Goal: Entertainment & Leisure: Consume media (video, audio)

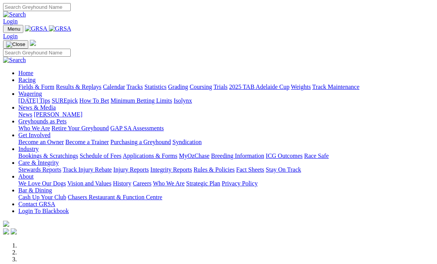
click at [96, 83] on link "Results & Replays" at bounding box center [79, 86] width 46 height 7
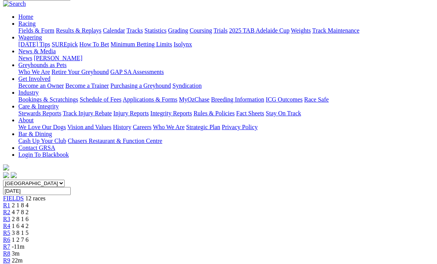
scroll to position [38, 0]
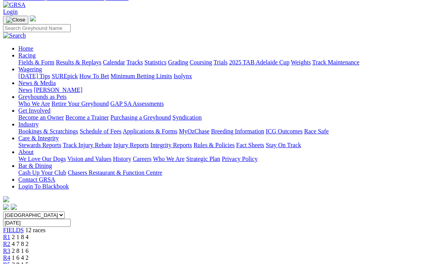
click at [162, 254] on div "R4 1 6 4 2" at bounding box center [218, 257] width 431 height 7
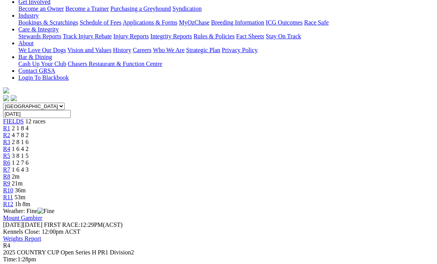
scroll to position [153, 0]
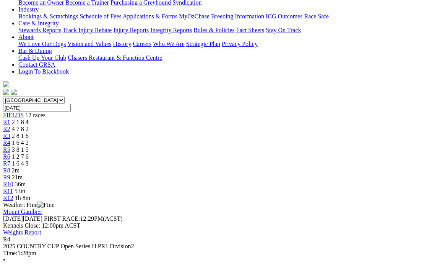
drag, startPoint x: 46, startPoint y: 109, endPoint x: 48, endPoint y: 115, distance: 6.8
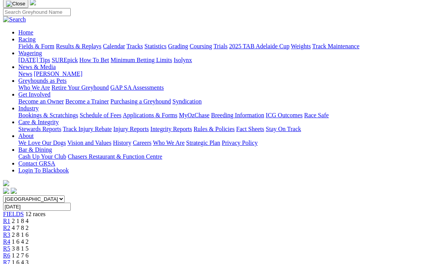
scroll to position [38, 0]
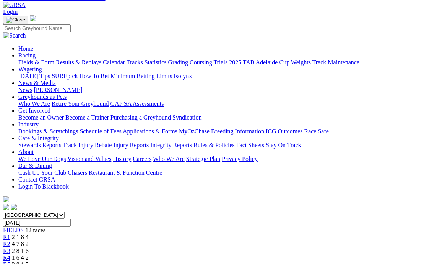
click at [10, 261] on span "R5" at bounding box center [6, 264] width 7 height 7
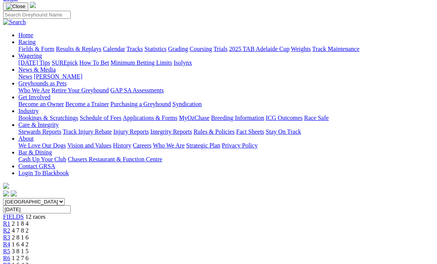
scroll to position [38, 0]
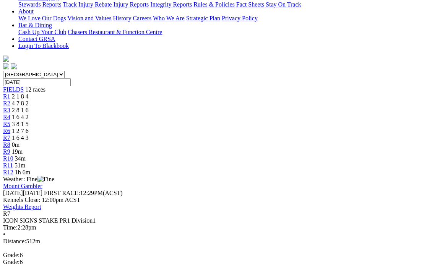
scroll to position [230, 0]
